Goal: Book appointment/travel/reservation

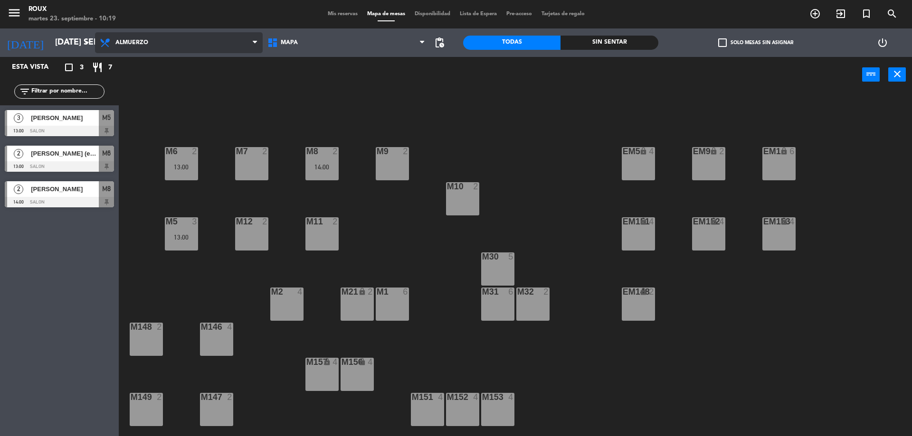
click at [140, 45] on span "Almuerzo" at bounding box center [131, 42] width 33 height 7
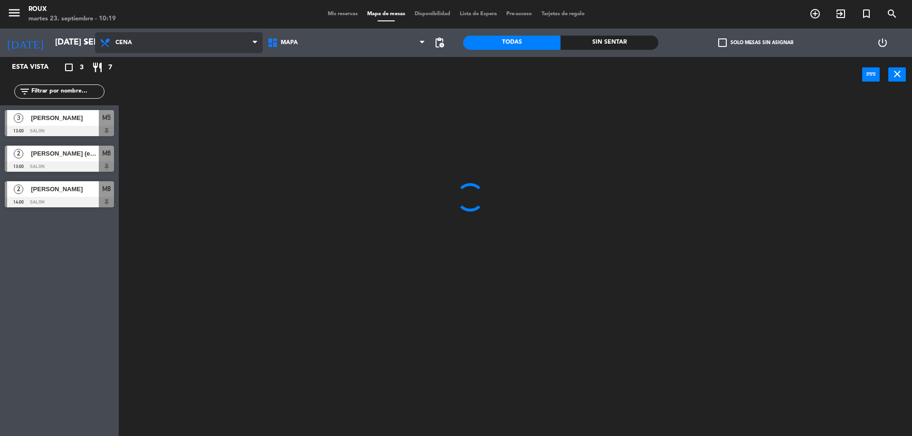
click at [144, 90] on ng-component "menu Roux martes 23. septiembre - 10:19 Mis reservas Mapa de mesas Disponibilid…" at bounding box center [456, 219] width 912 height 439
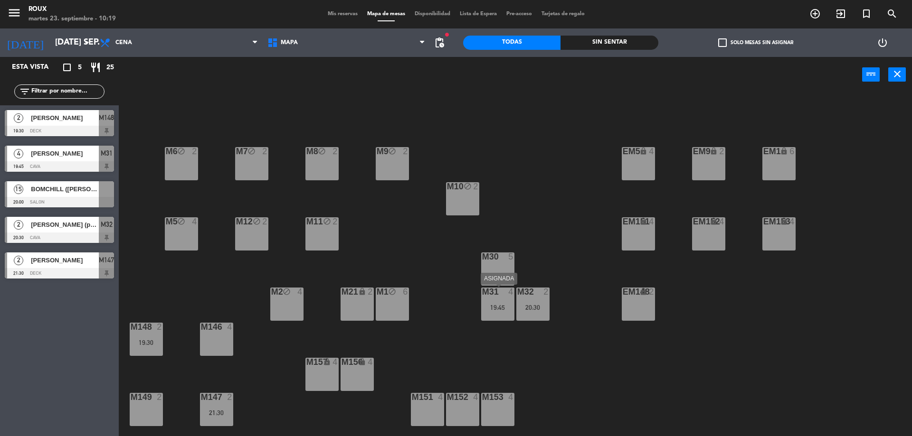
click at [500, 307] on div "19:45" at bounding box center [497, 307] width 33 height 7
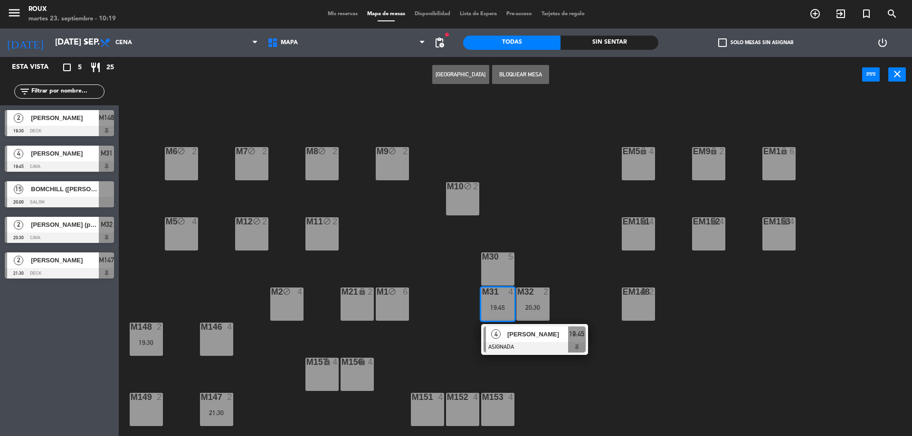
click at [537, 258] on div "M6 block 2 M7 block 2 M8 block 2 M9 block 2 EM9 lock 2 EM5 lock 4 EM1 lock 6 M1…" at bounding box center [520, 267] width 784 height 344
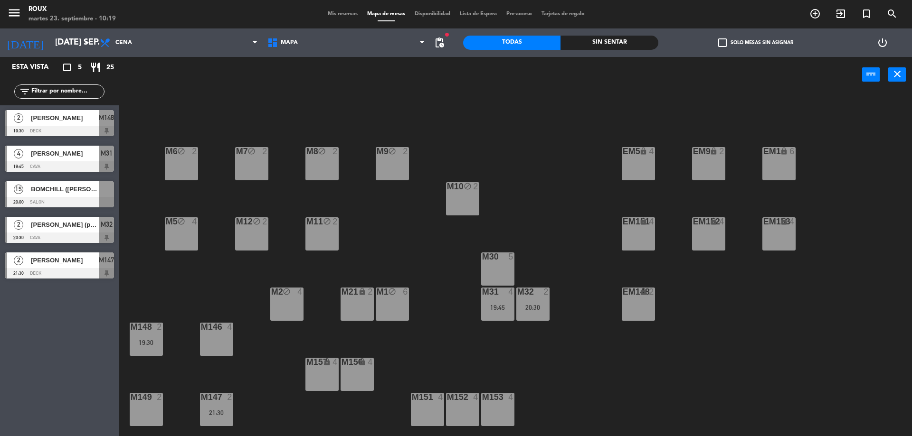
click at [143, 409] on div "m149 2" at bounding box center [146, 409] width 33 height 33
click at [451, 80] on button "[GEOGRAPHIC_DATA]" at bounding box center [460, 74] width 57 height 19
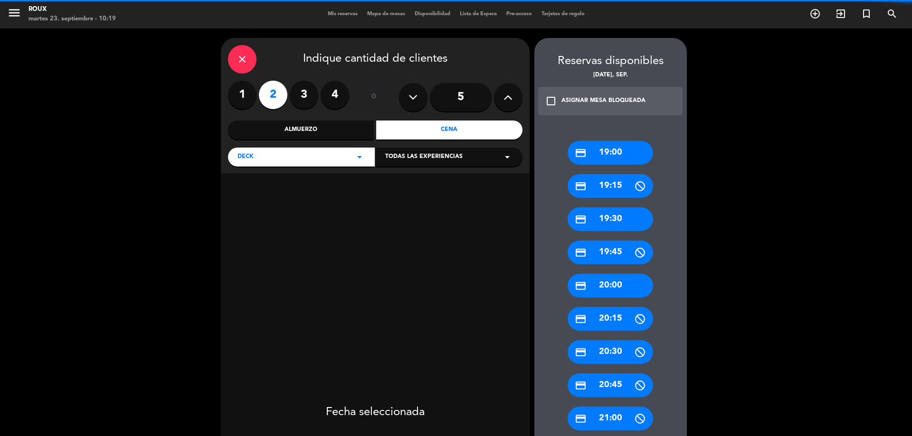
click at [510, 97] on icon at bounding box center [507, 97] width 9 height 14
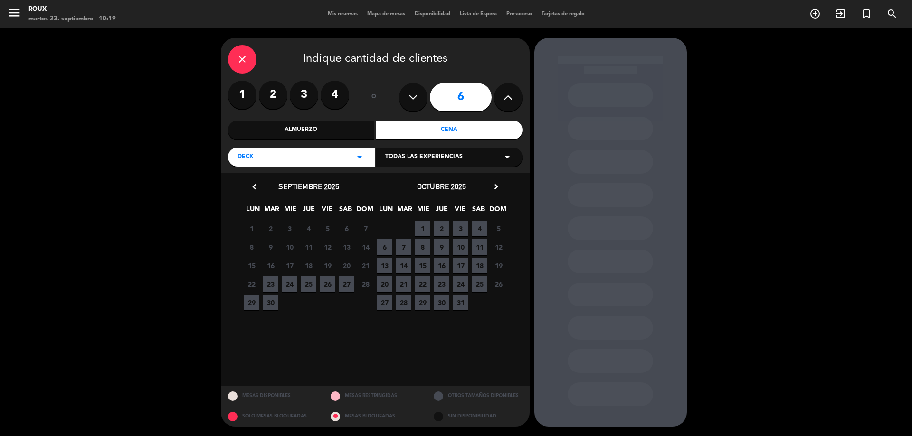
click at [275, 281] on span "23" at bounding box center [271, 284] width 16 height 16
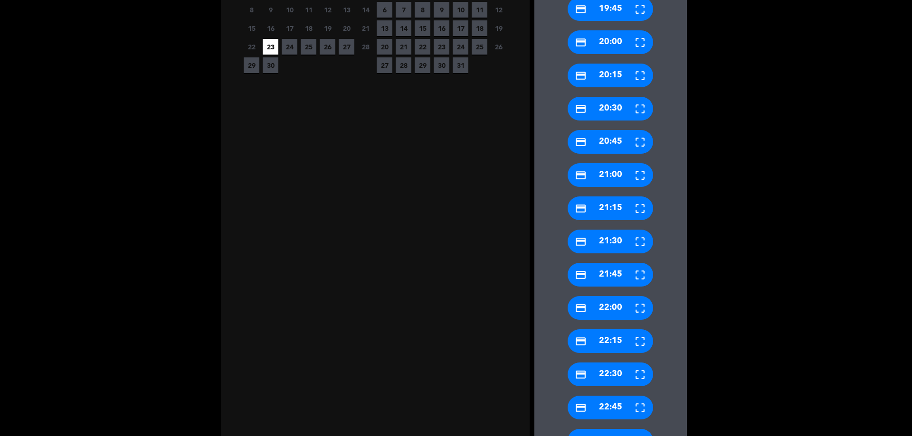
scroll to position [380, 0]
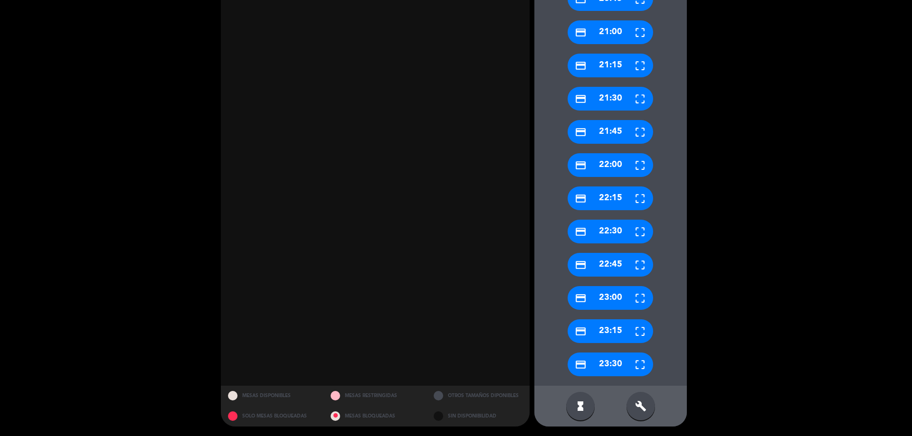
click at [642, 414] on div "build" at bounding box center [640, 406] width 28 height 28
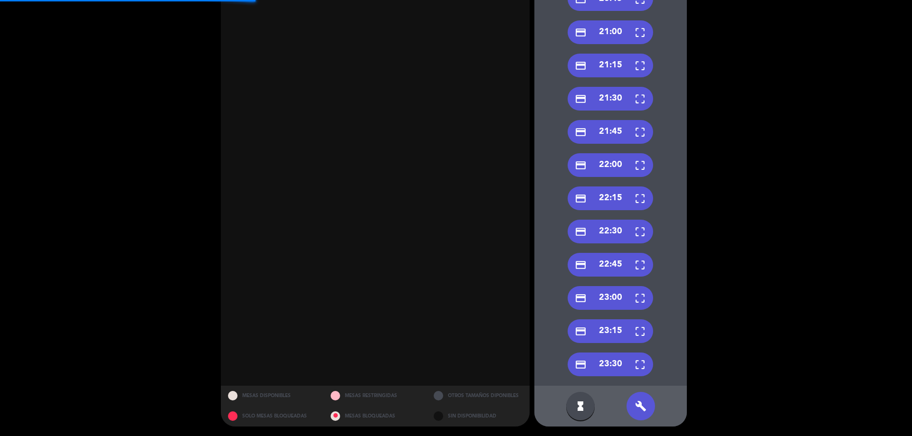
scroll to position [190, 0]
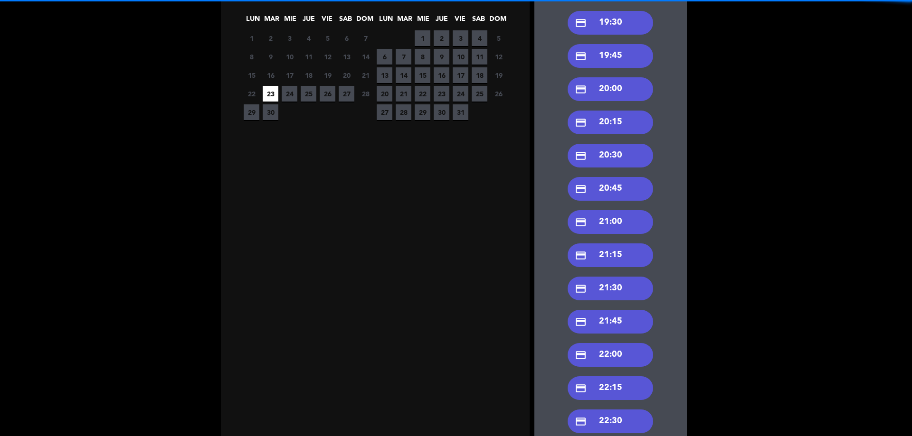
click at [627, 224] on div "credit_card 21:00" at bounding box center [609, 222] width 85 height 24
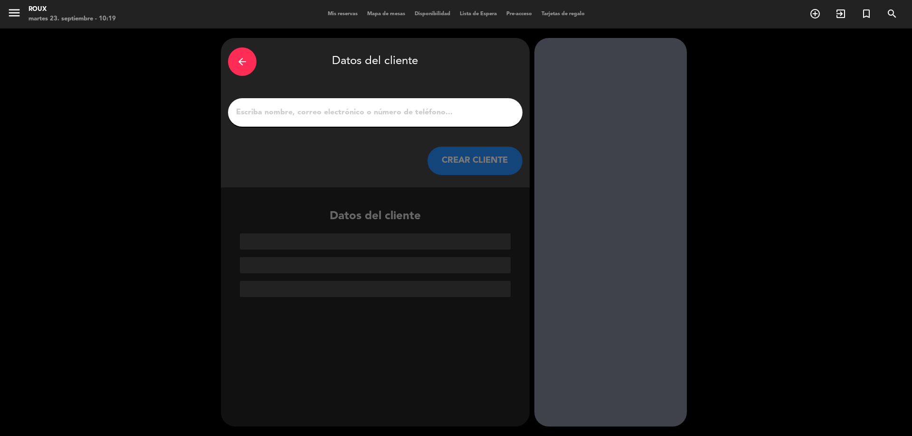
scroll to position [0, 0]
click at [333, 109] on input "1" at bounding box center [375, 112] width 280 height 13
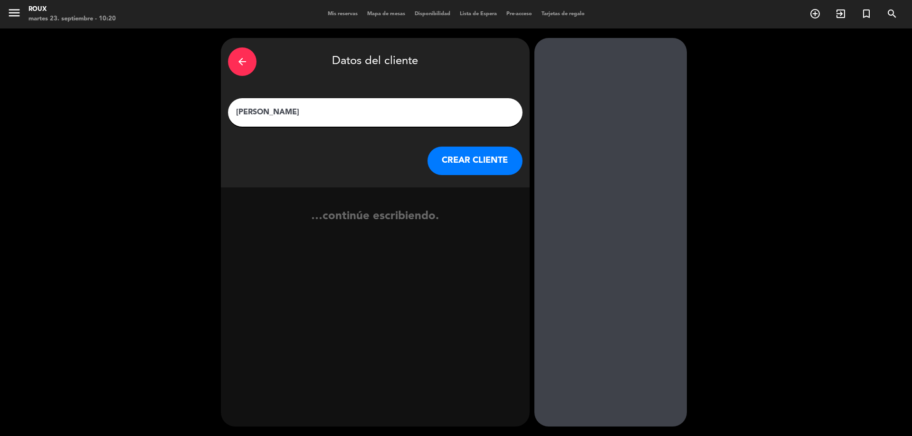
type input "[PERSON_NAME]"
click at [450, 146] on div "arrow_back Datos del cliente [PERSON_NAME] CLIENTE" at bounding box center [375, 113] width 309 height 150
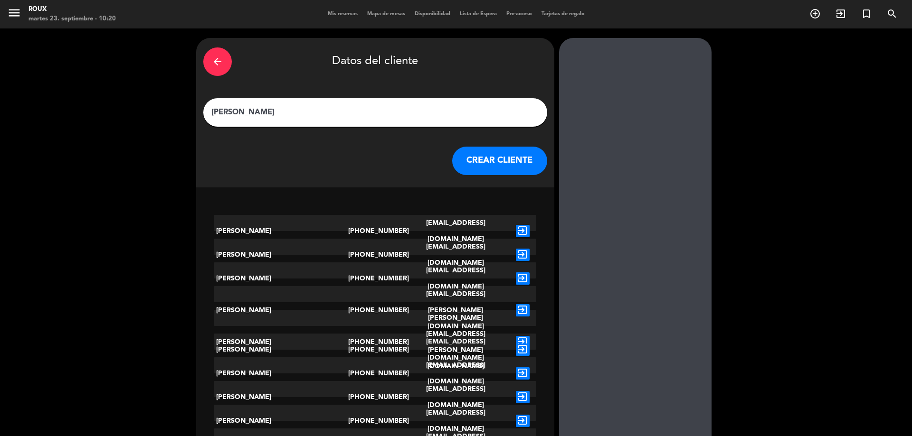
click at [452, 155] on button "CREAR CLIENTE" at bounding box center [499, 161] width 95 height 28
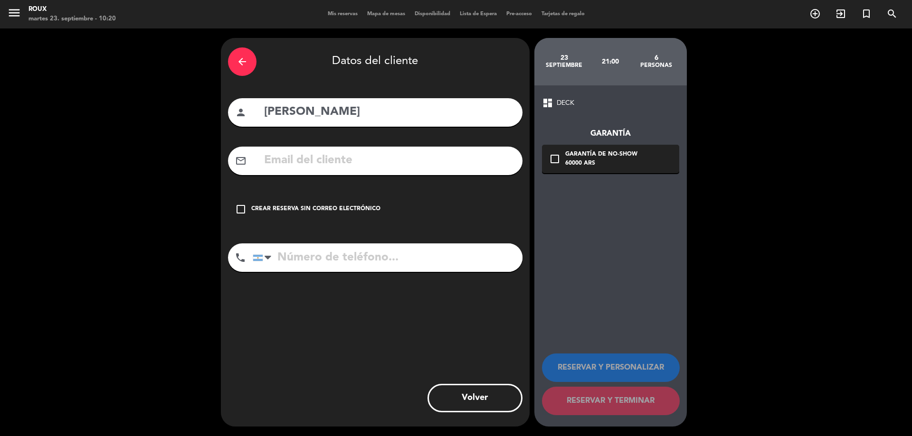
click at [358, 161] on input "text" at bounding box center [389, 160] width 252 height 19
click at [368, 255] on input "tel" at bounding box center [388, 258] width 270 height 28
type input "2302550982"
click at [300, 158] on input "text" at bounding box center [389, 160] width 252 height 19
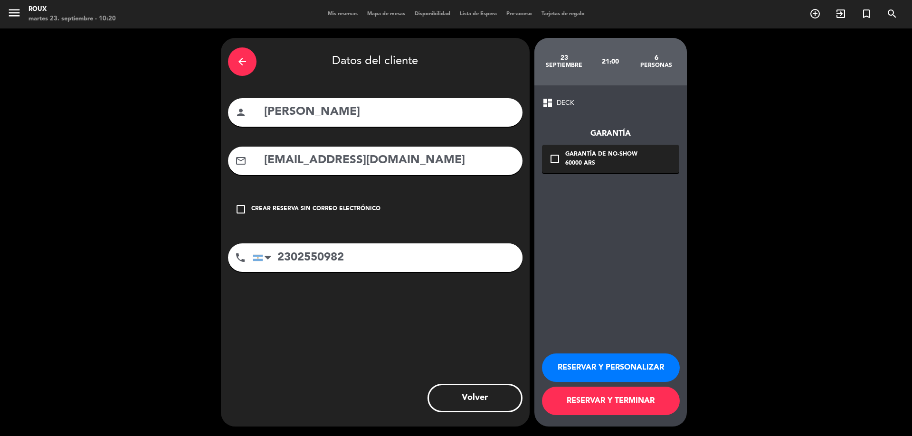
type input "[EMAIL_ADDRESS][DOMAIN_NAME]"
click at [556, 160] on icon "check_box_outline_blank" at bounding box center [554, 158] width 11 height 11
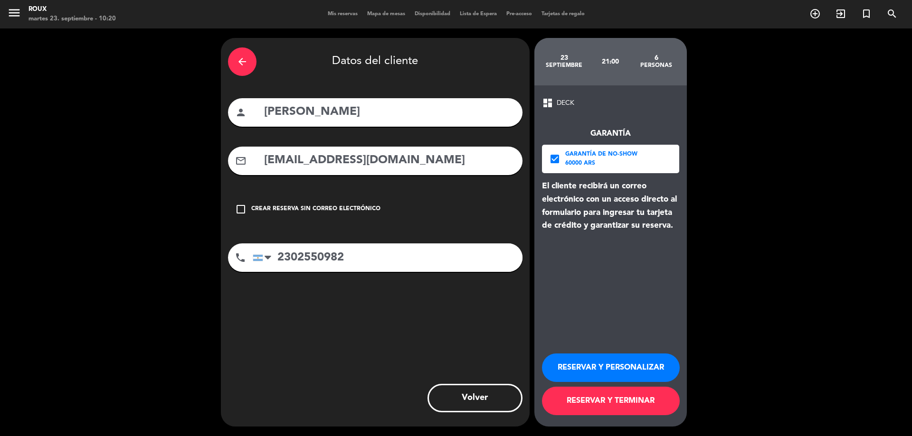
click at [596, 401] on button "RESERVAR Y TERMINAR" at bounding box center [611, 401] width 138 height 28
